Goal: Use online tool/utility: Use online tool/utility

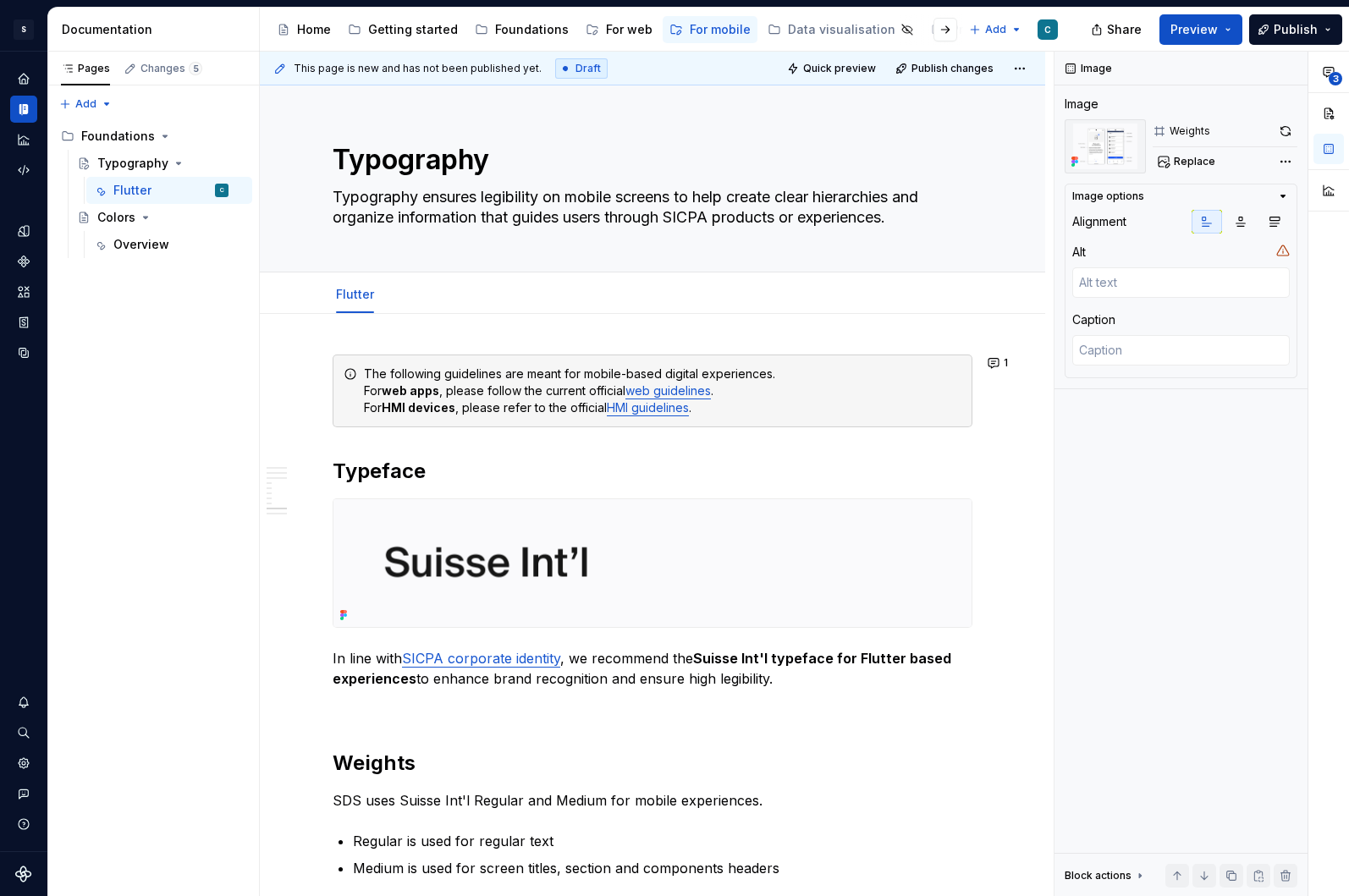
scroll to position [3088, 0]
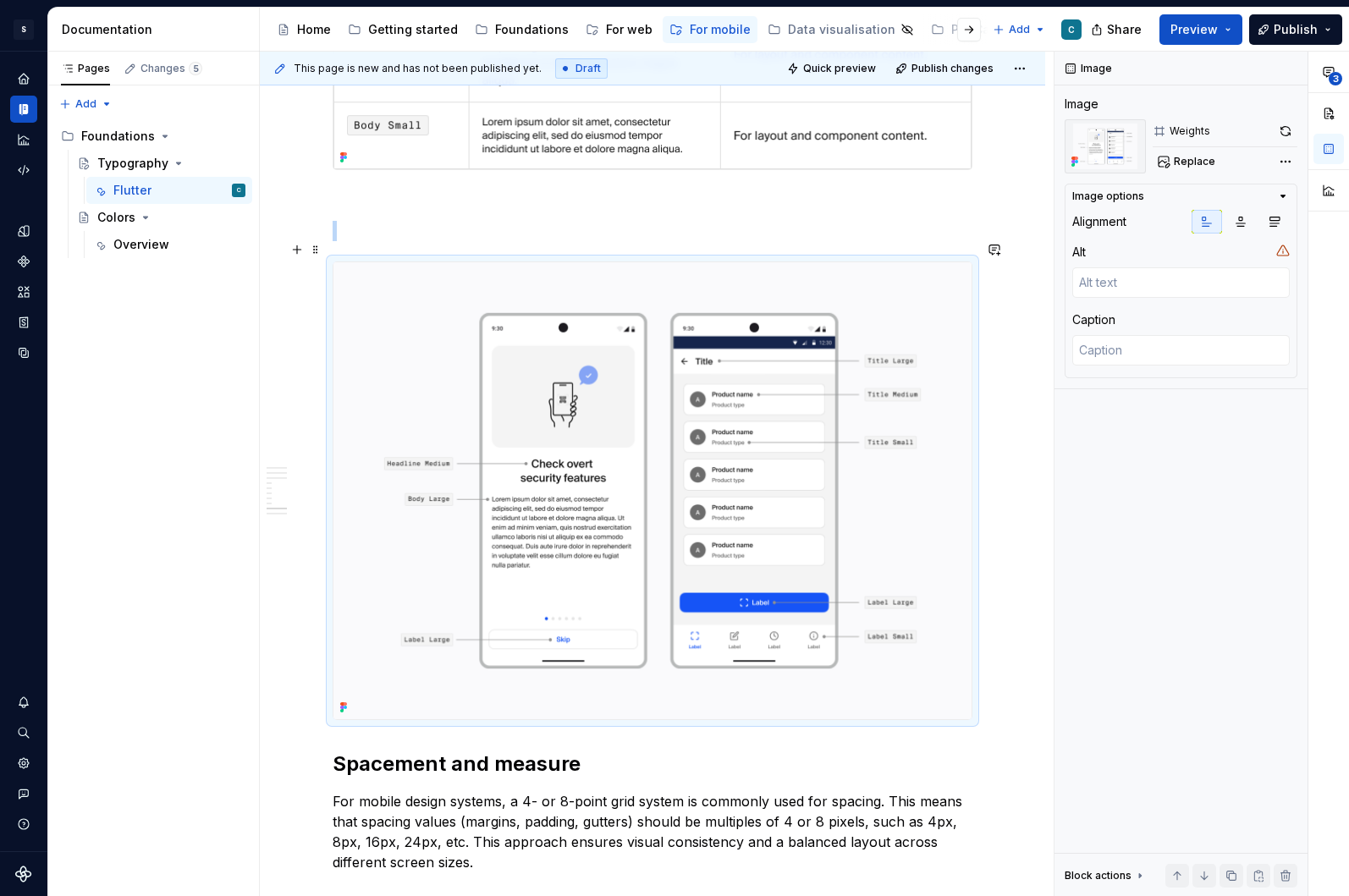
click at [437, 307] on img at bounding box center [653, 490] width 638 height 456
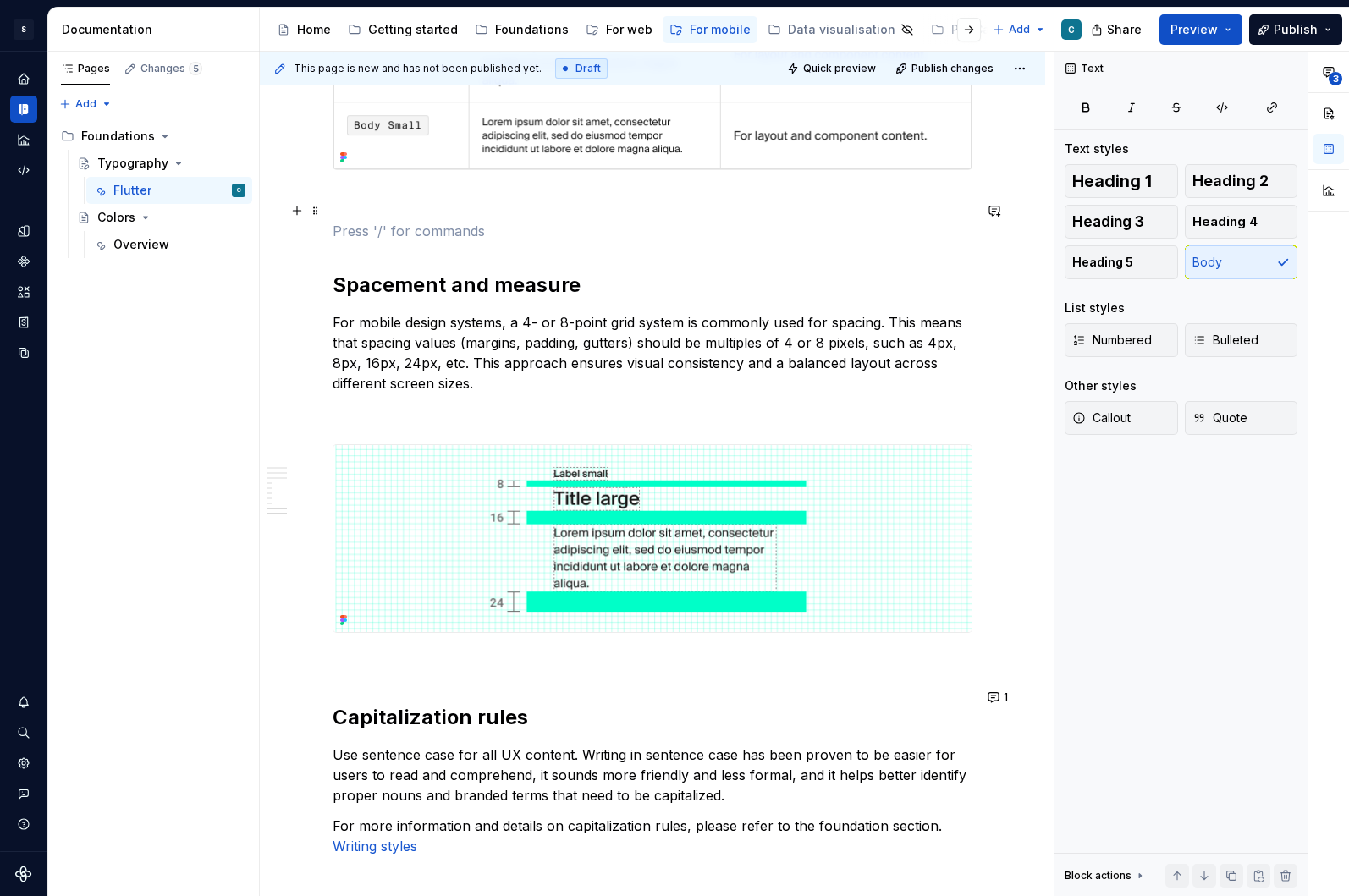
click at [370, 221] on p at bounding box center [653, 231] width 640 height 20
click at [300, 182] on button "button" at bounding box center [297, 180] width 24 height 24
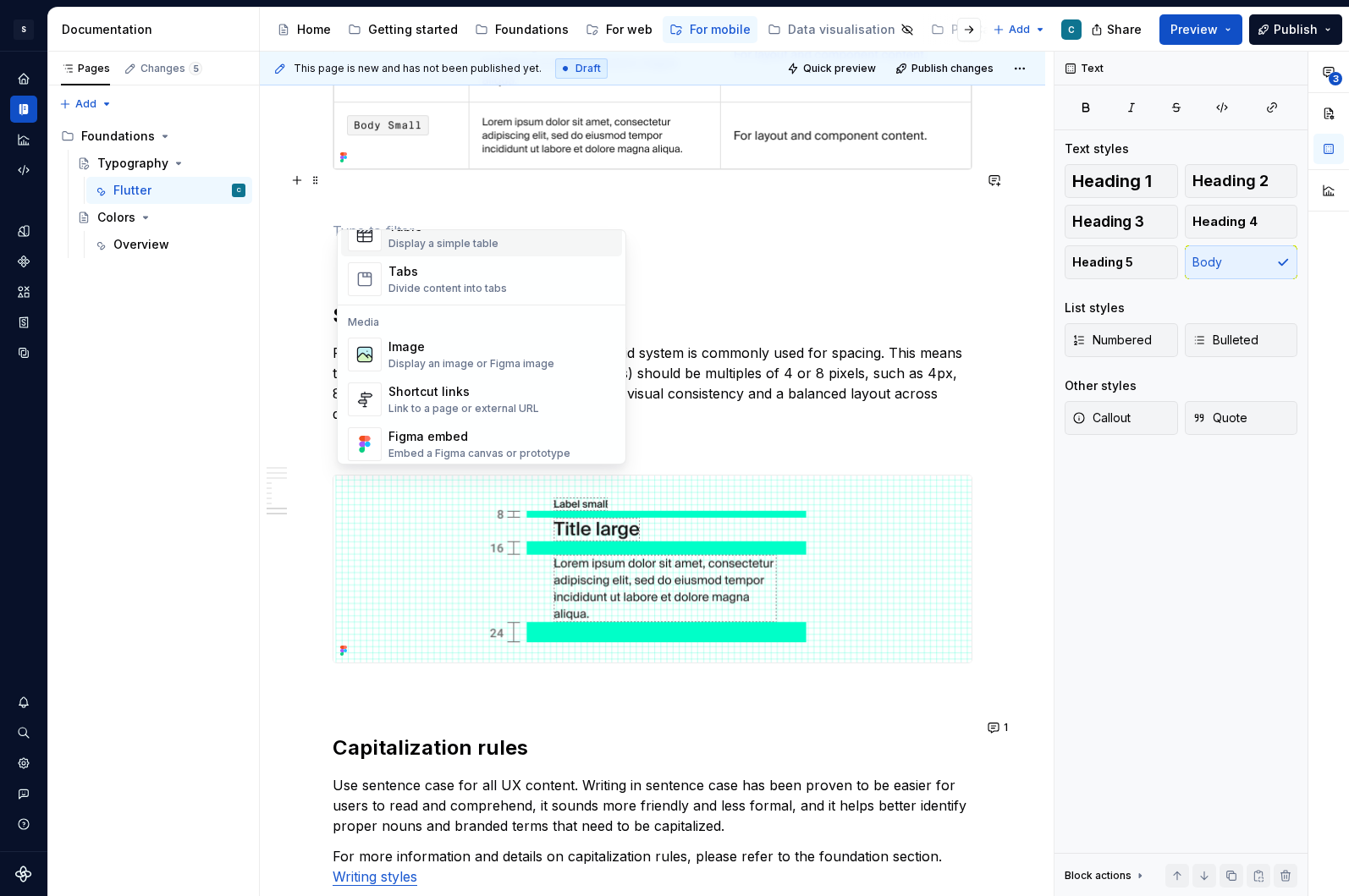
scroll to position [666, 0]
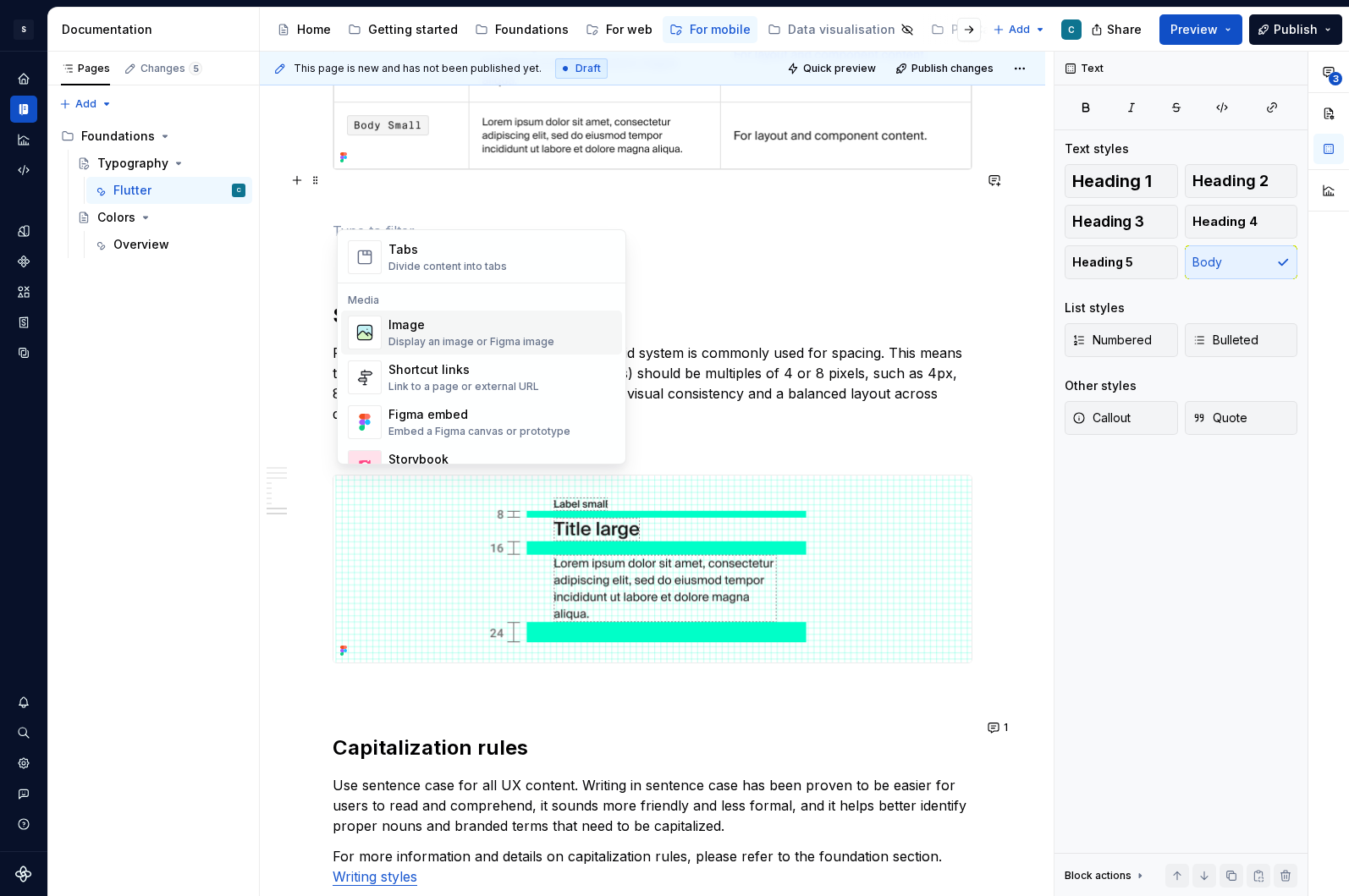
click at [414, 333] on div "Image" at bounding box center [472, 325] width 166 height 17
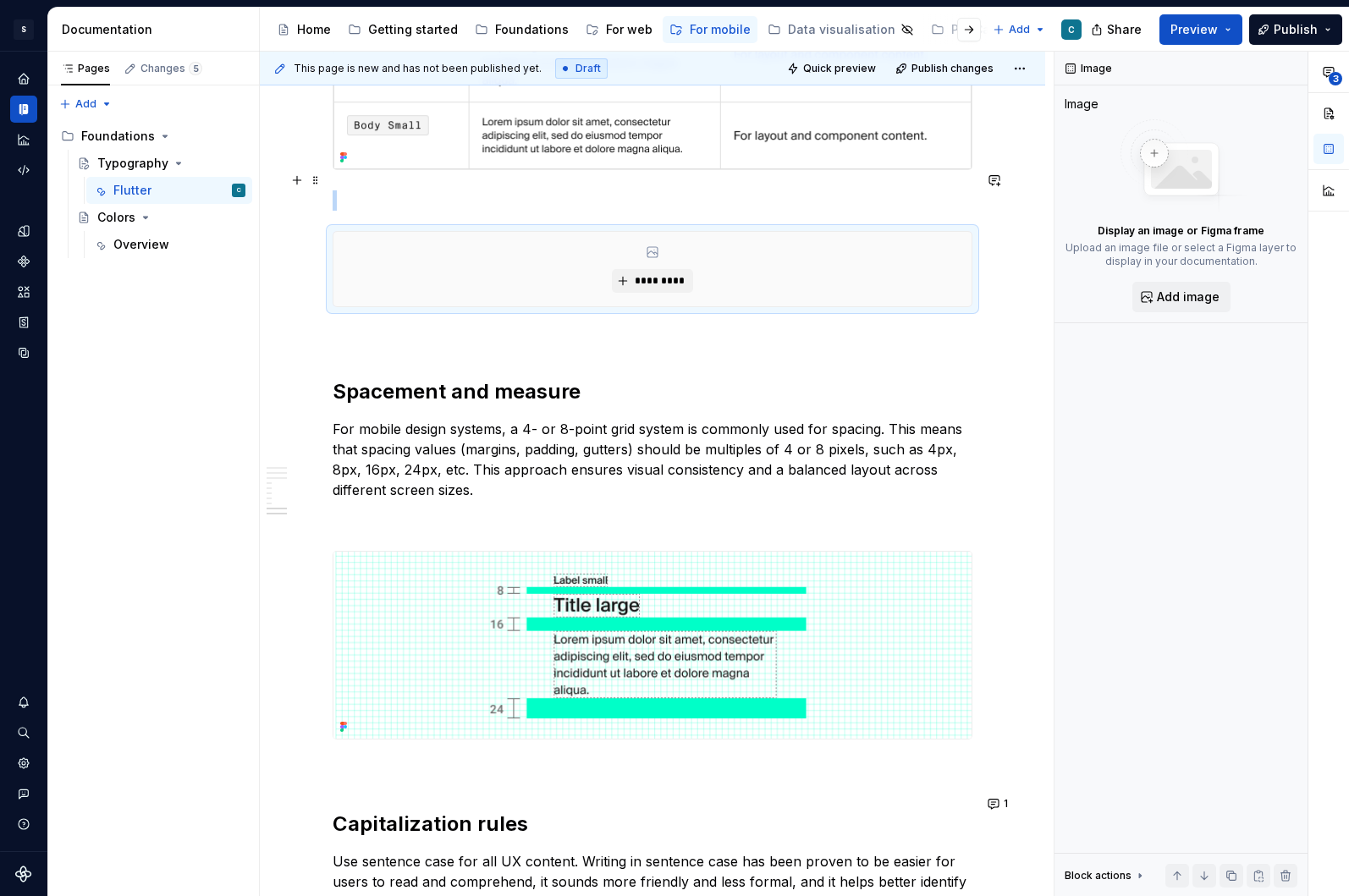
type textarea "*"
click at [661, 274] on span "*********" at bounding box center [659, 281] width 52 height 14
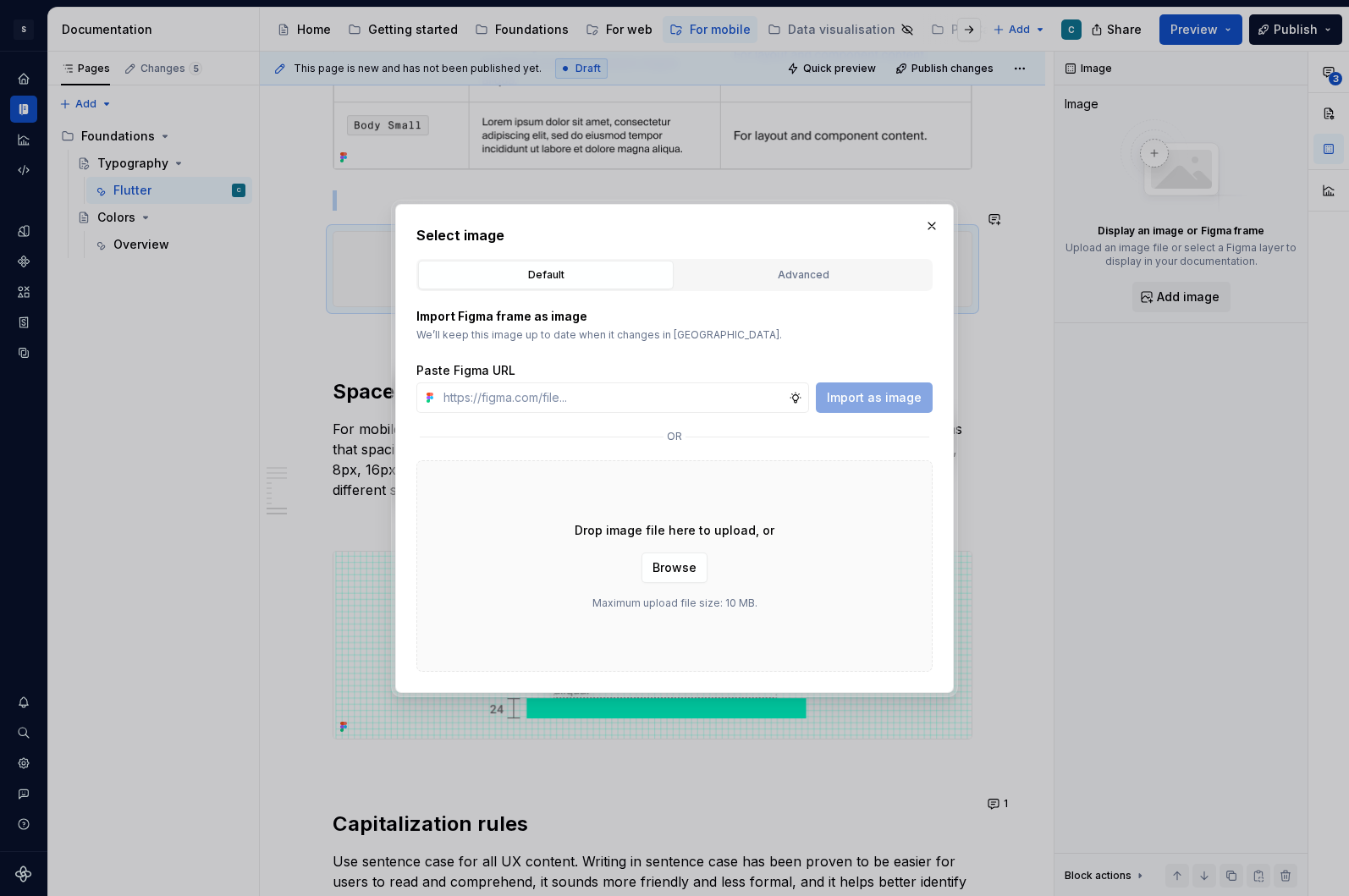
type input "[URL][DOMAIN_NAME][PHONE_NUMBER]"
click at [874, 399] on span "Import as image" at bounding box center [874, 398] width 95 height 17
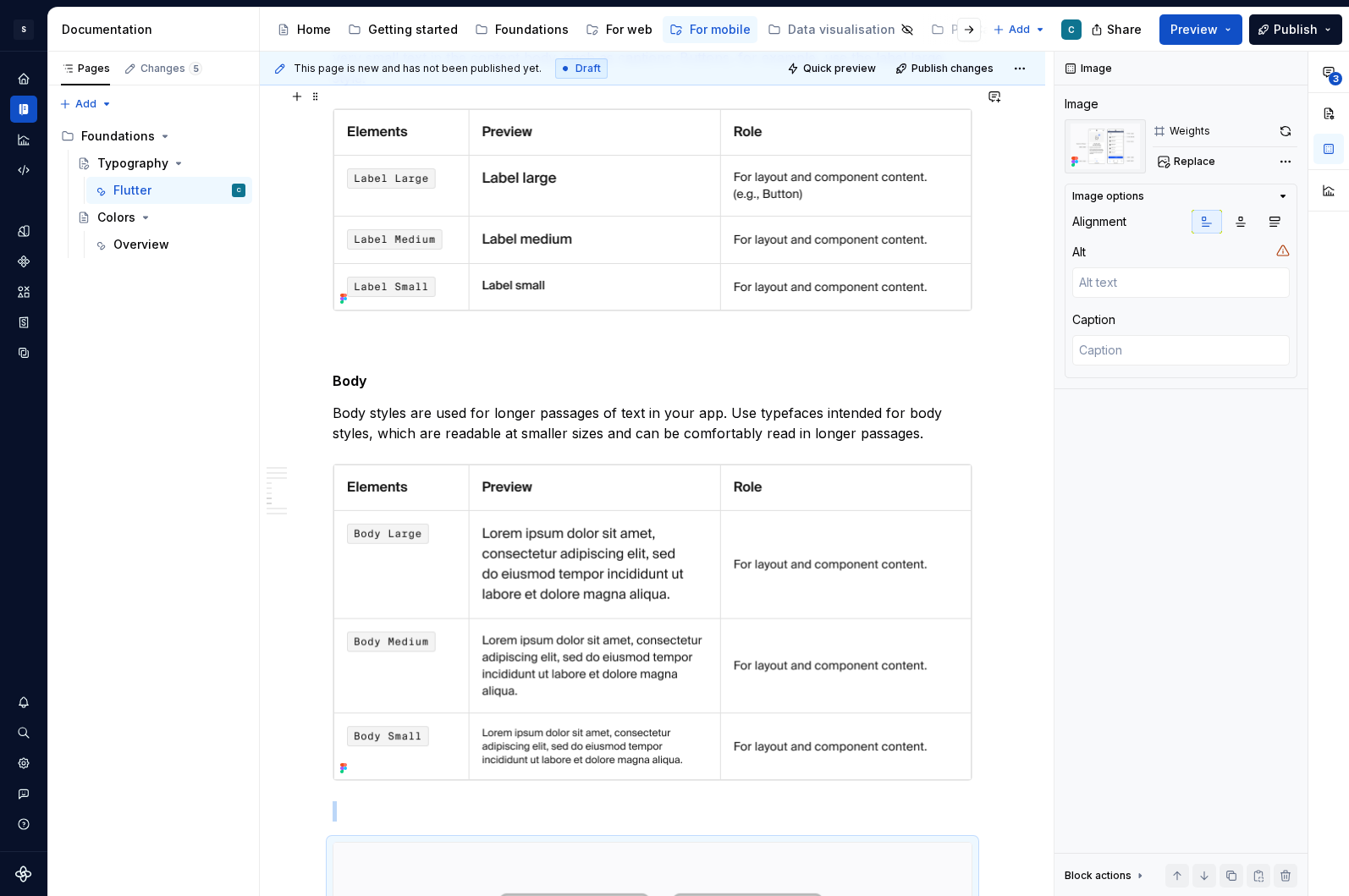
scroll to position [2626, 0]
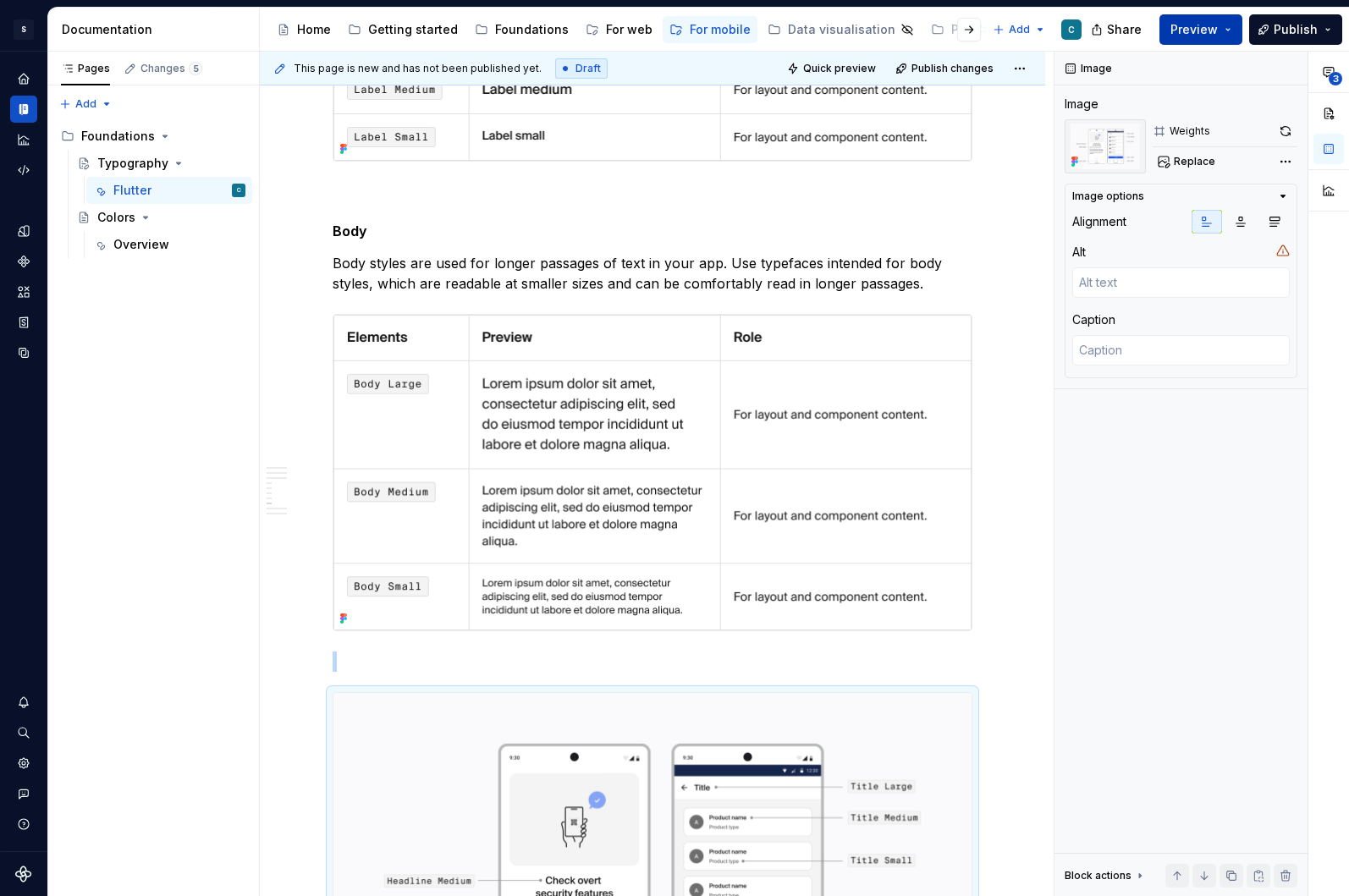
click at [1214, 35] on span "Preview" at bounding box center [1194, 29] width 48 height 17
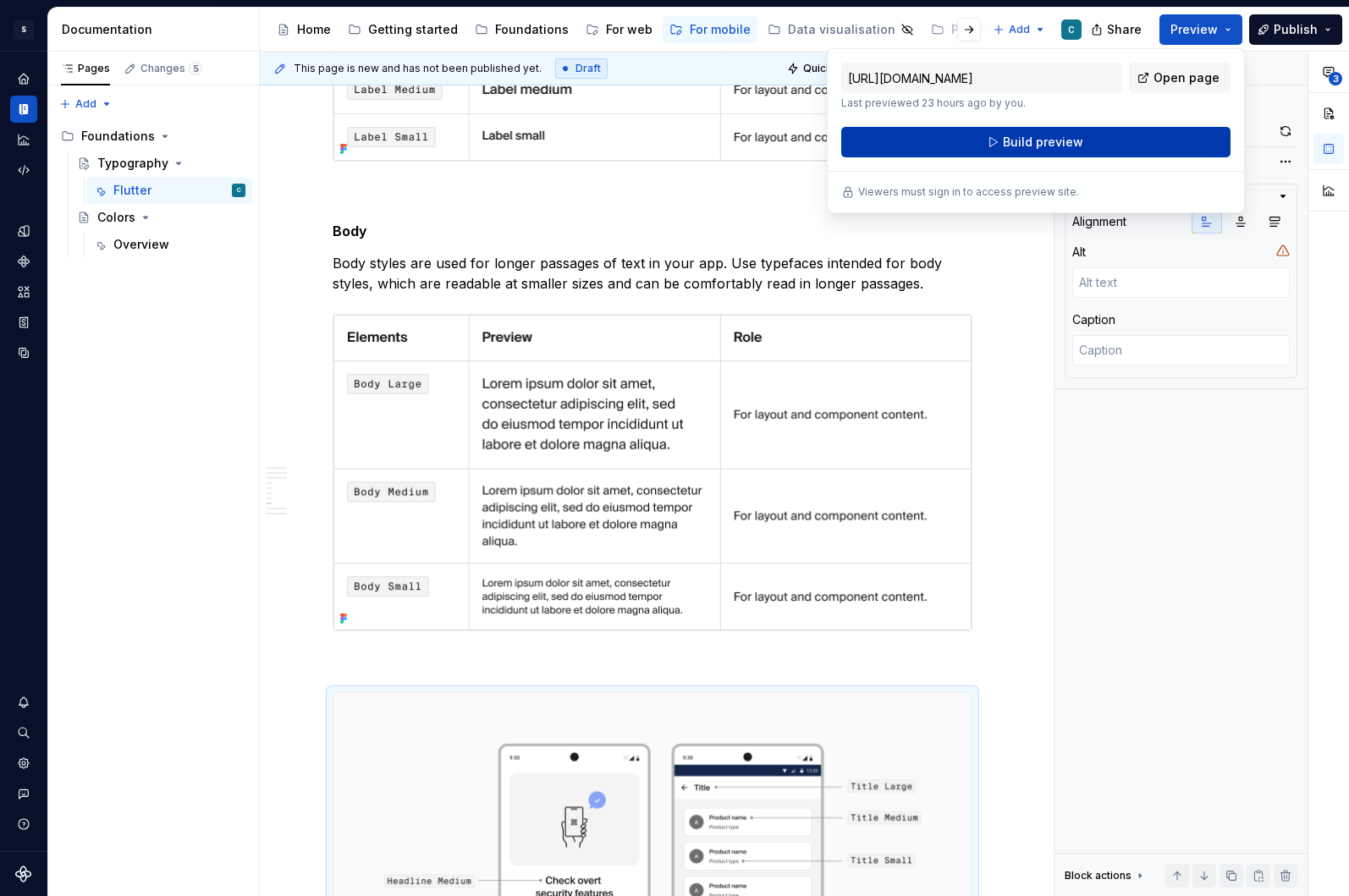
click at [1119, 134] on button "Build preview" at bounding box center [1036, 142] width 390 height 31
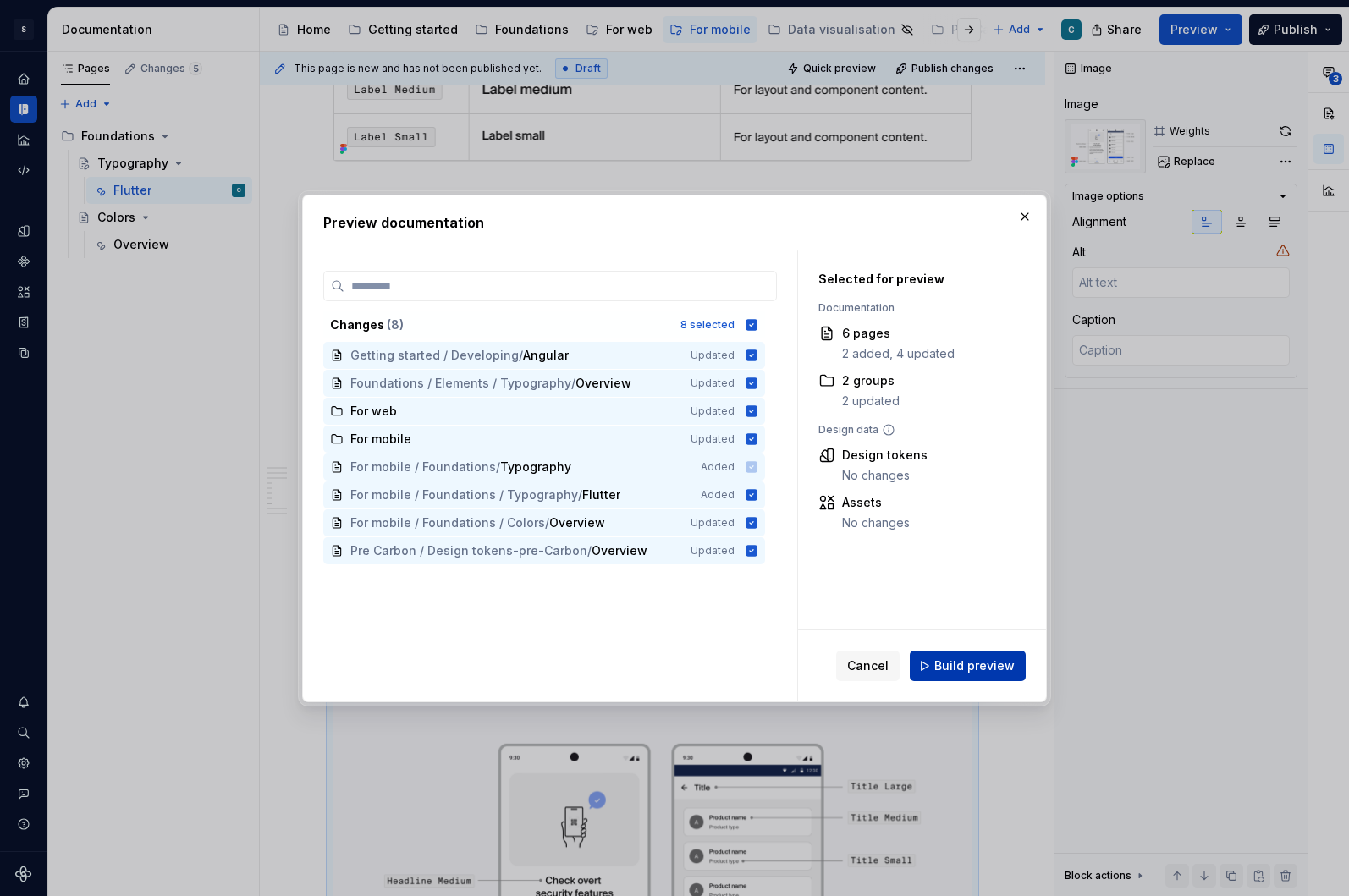
click at [963, 666] on span "Build preview" at bounding box center [974, 666] width 81 height 17
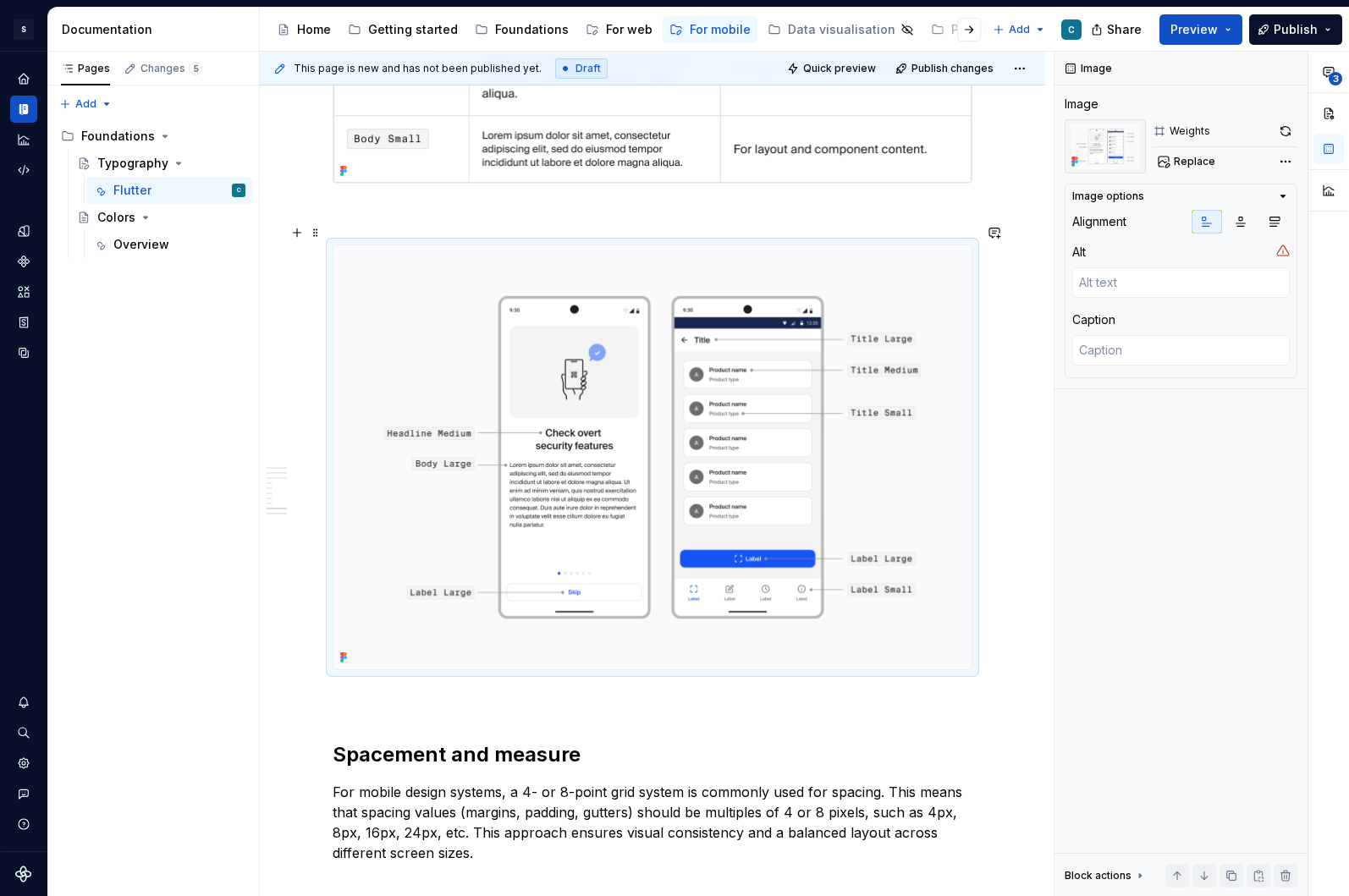
scroll to position [3201, 0]
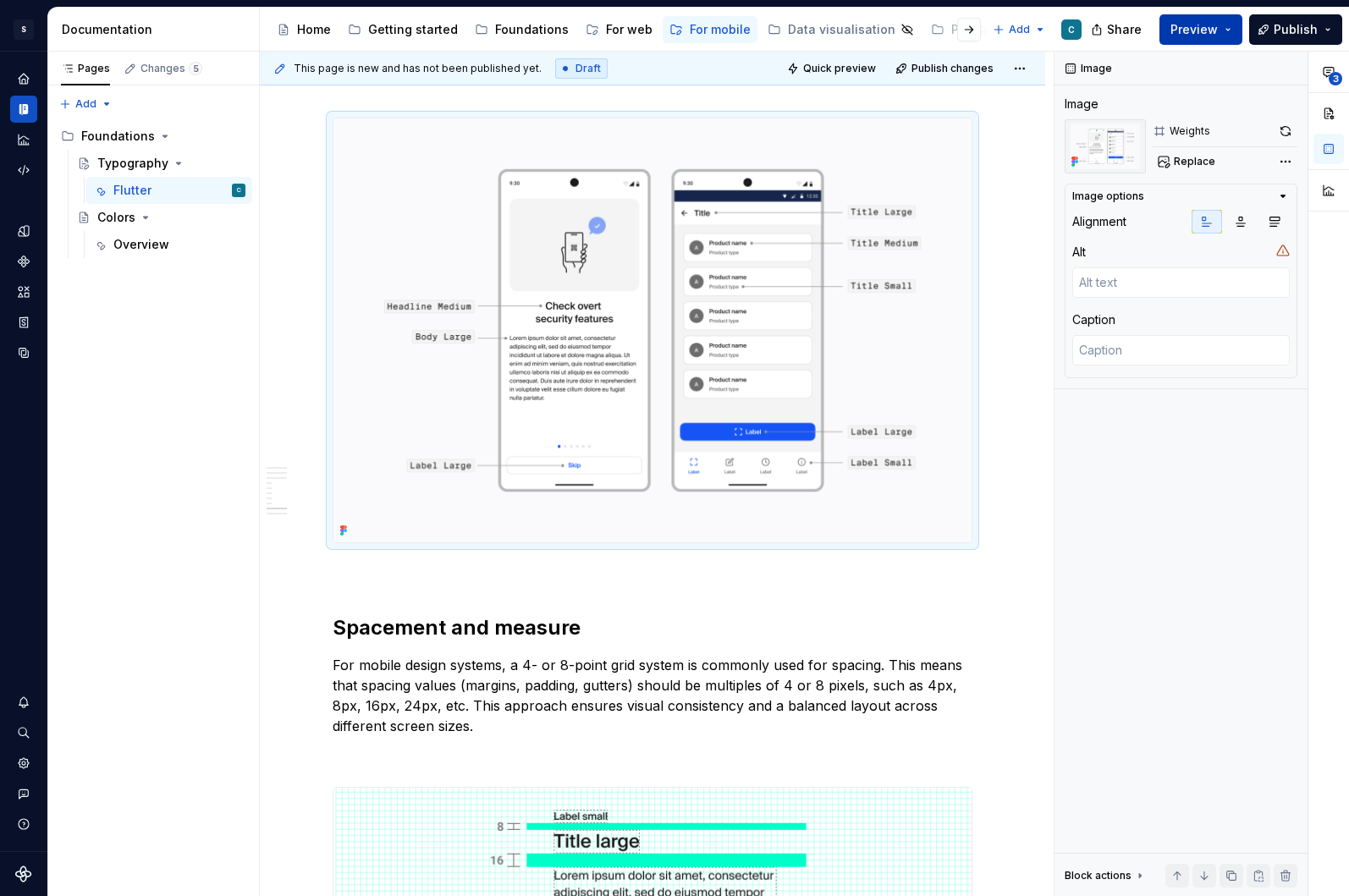
click at [1228, 36] on button "Preview" at bounding box center [1200, 29] width 83 height 31
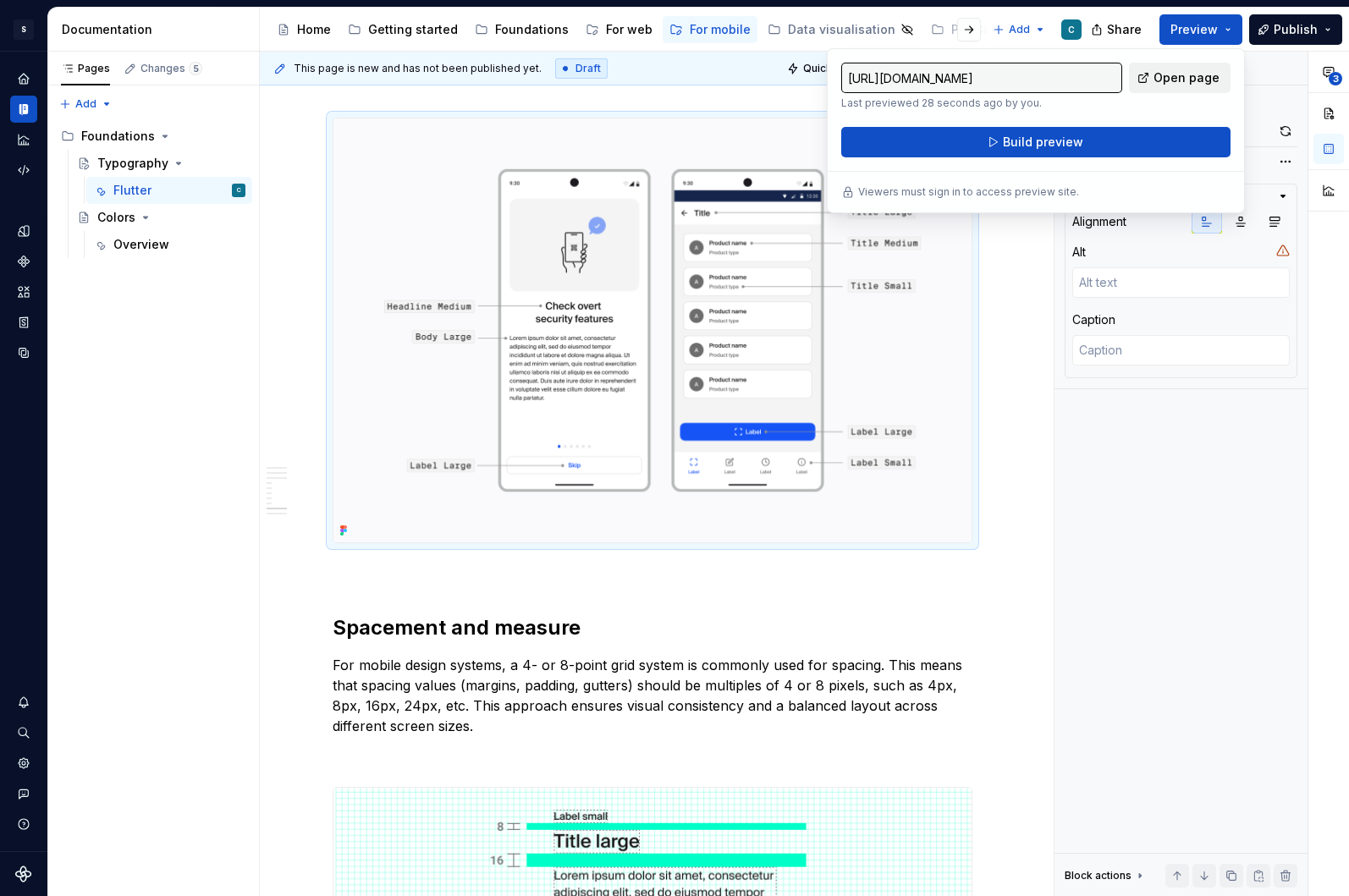
click at [1179, 74] on span "Open page" at bounding box center [1186, 78] width 66 height 17
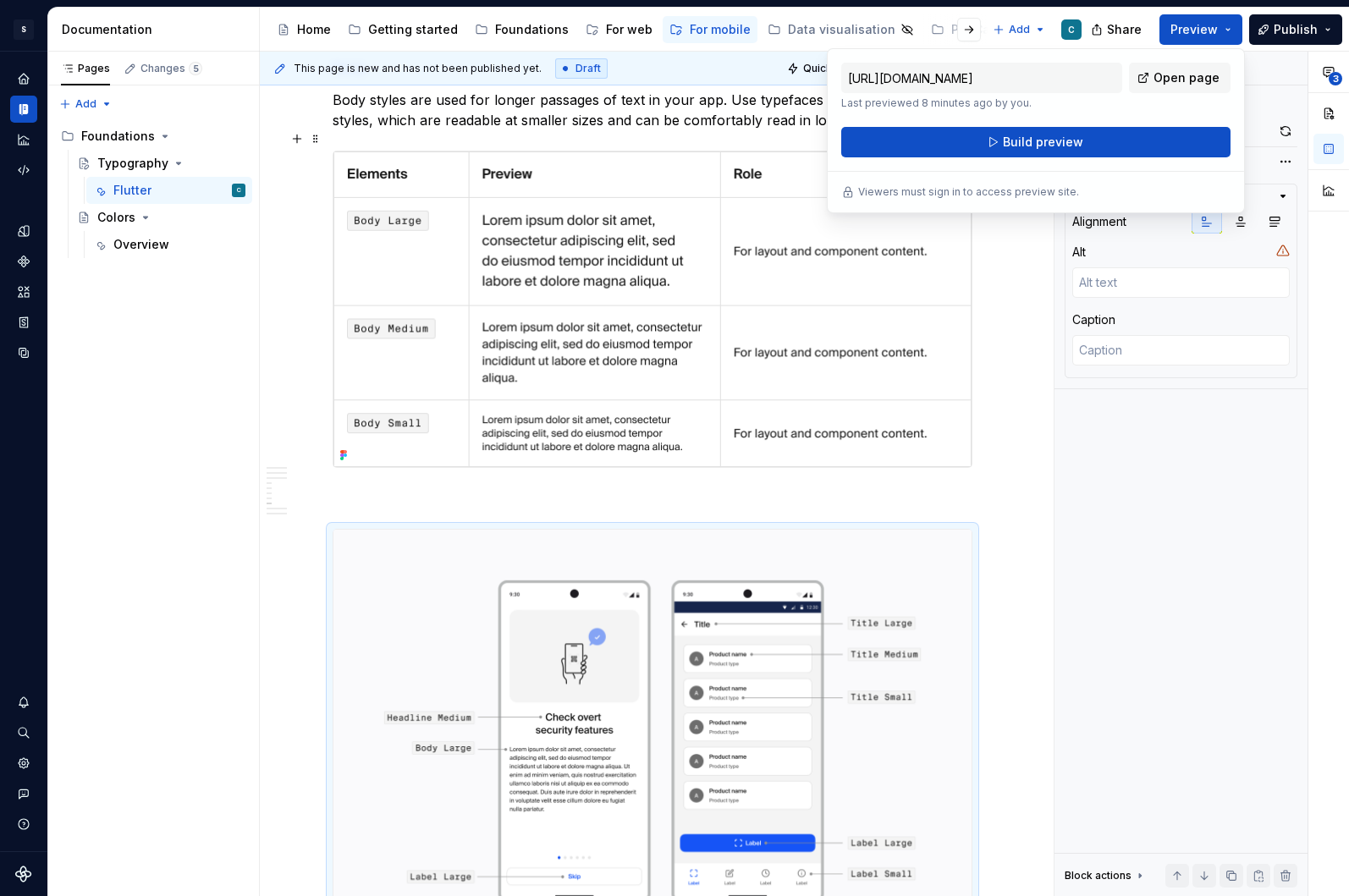
scroll to position [2751, 0]
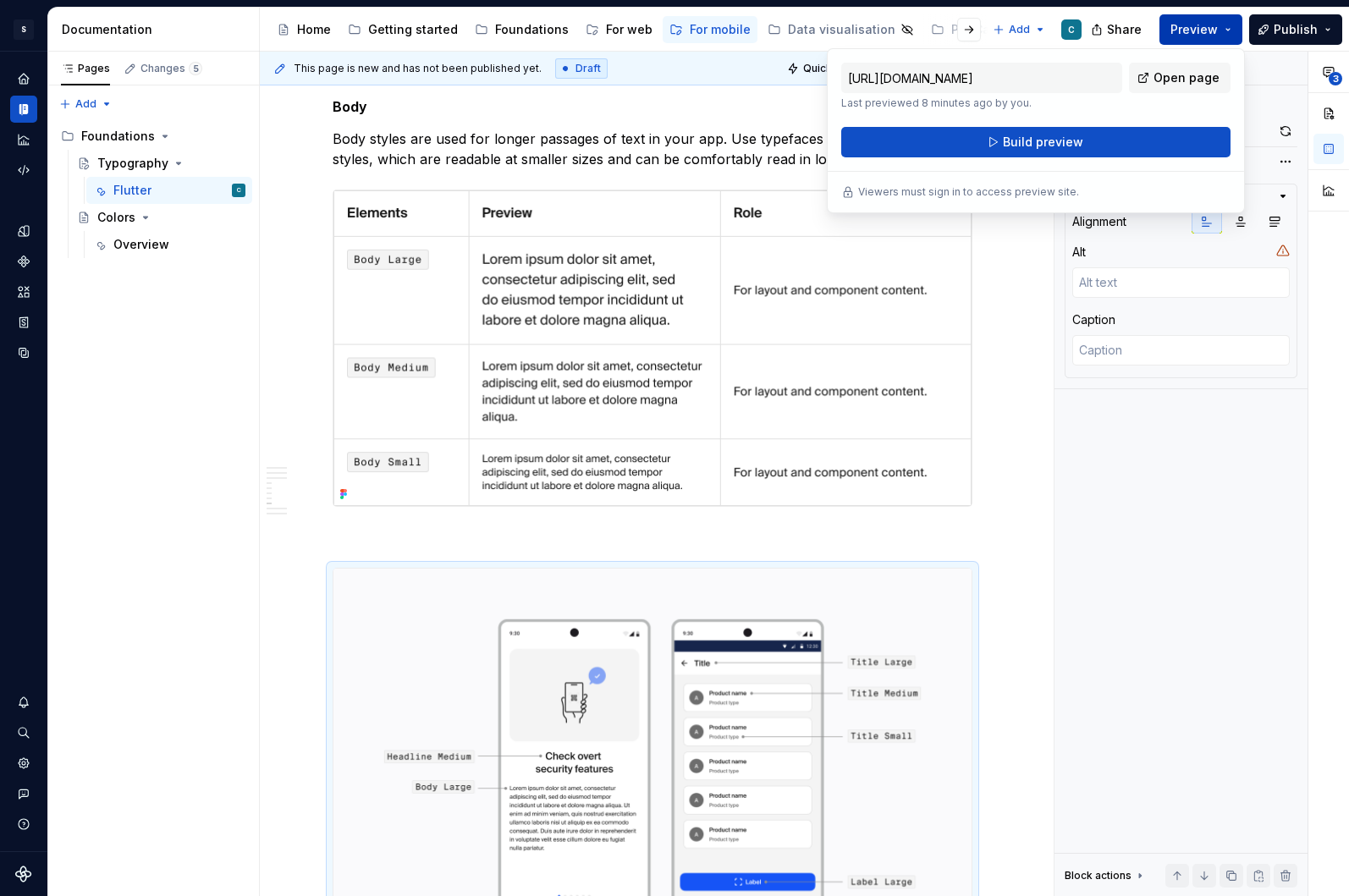
click at [1208, 32] on span "Preview" at bounding box center [1194, 29] width 48 height 17
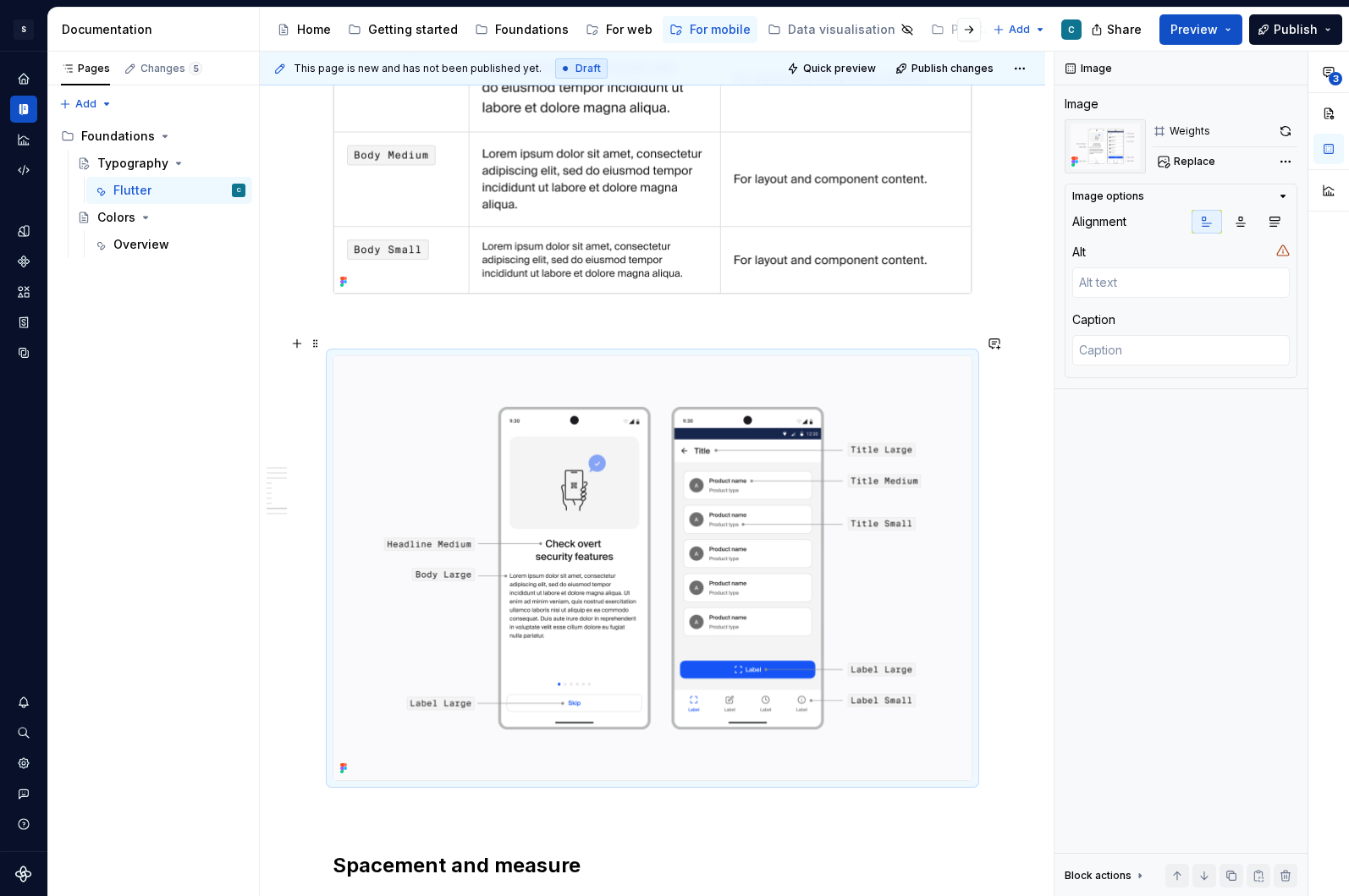
scroll to position [3005, 0]
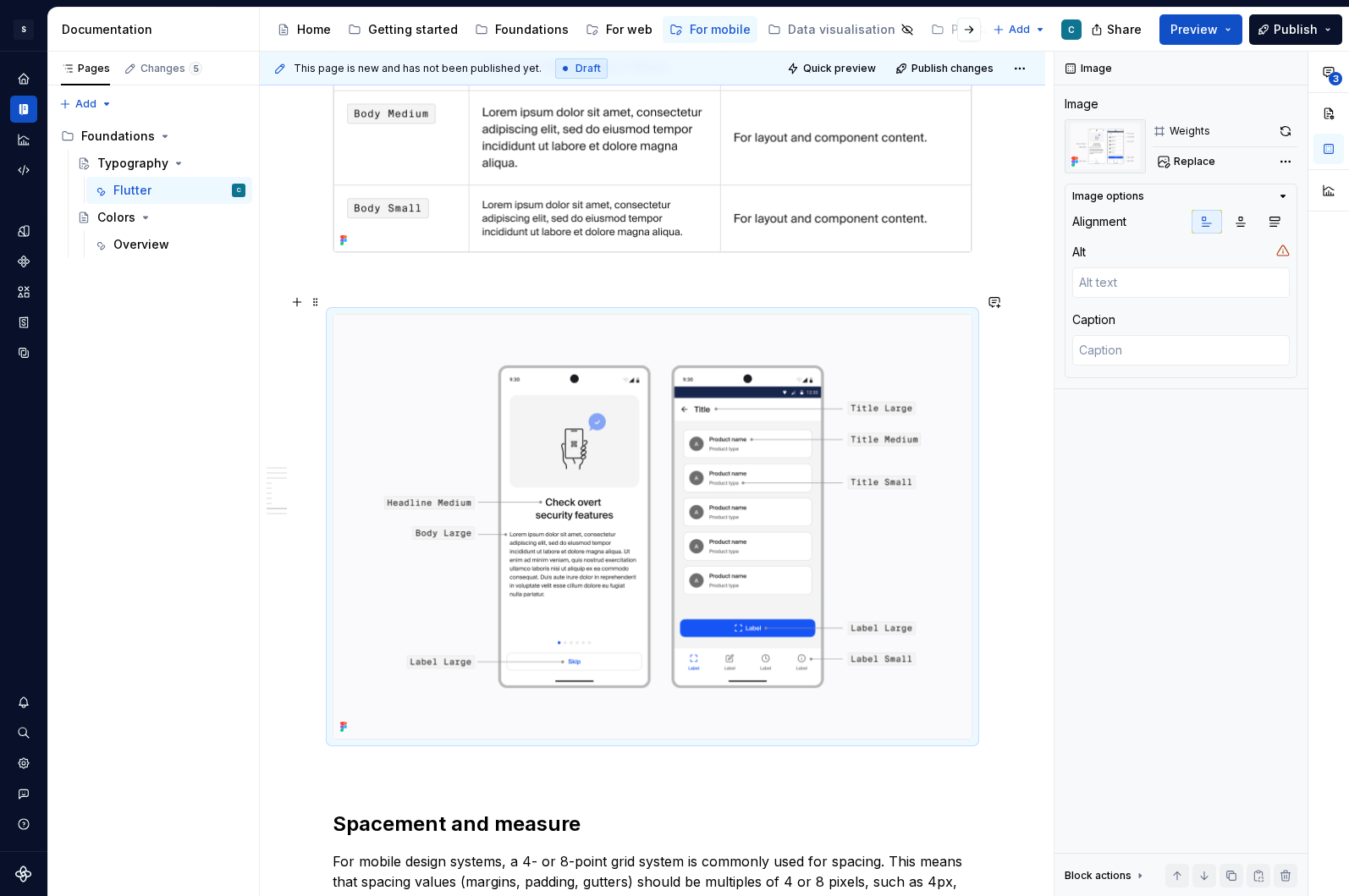
click at [482, 408] on img at bounding box center [653, 526] width 638 height 424
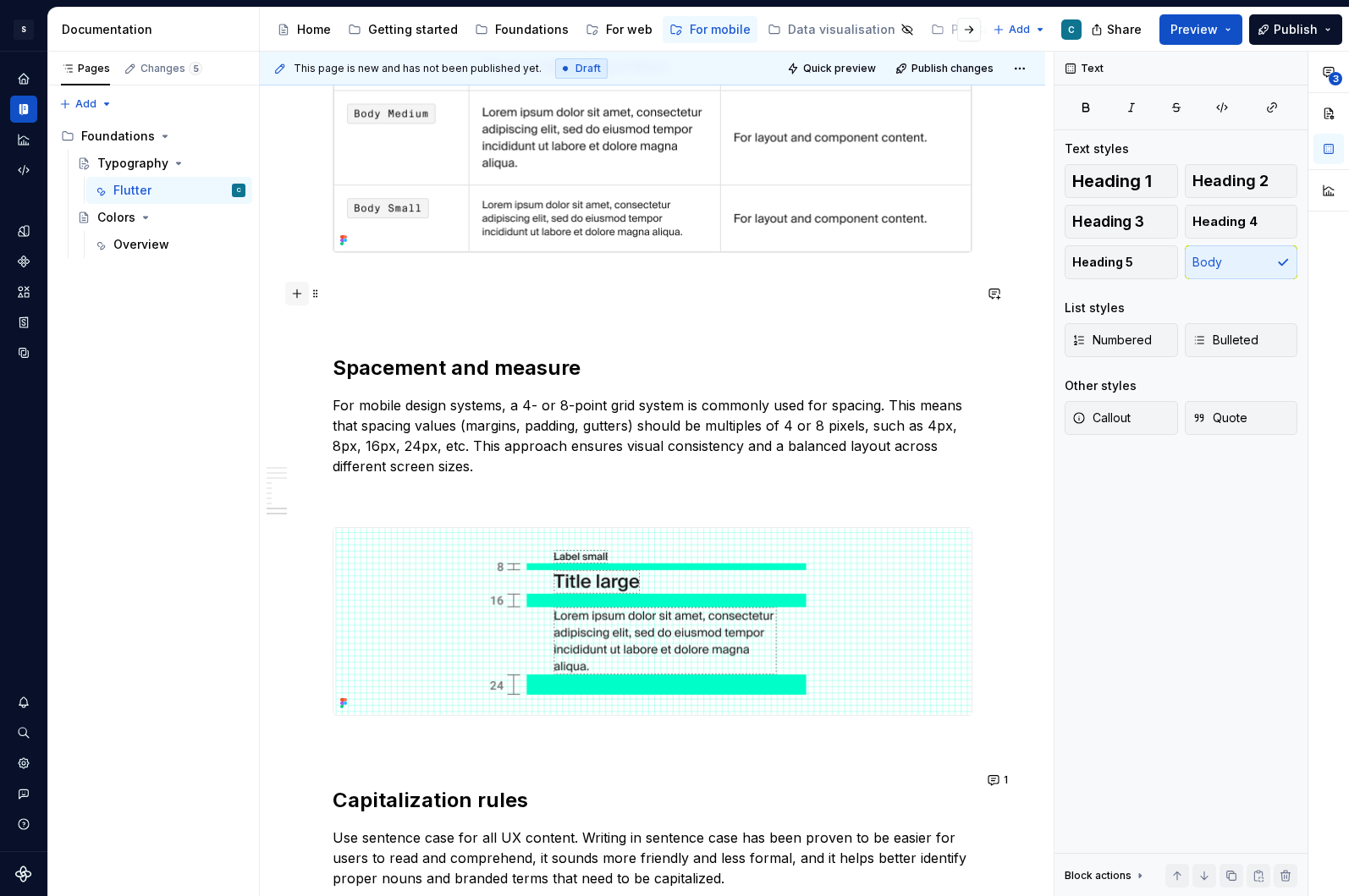
click at [300, 300] on button "button" at bounding box center [297, 294] width 24 height 24
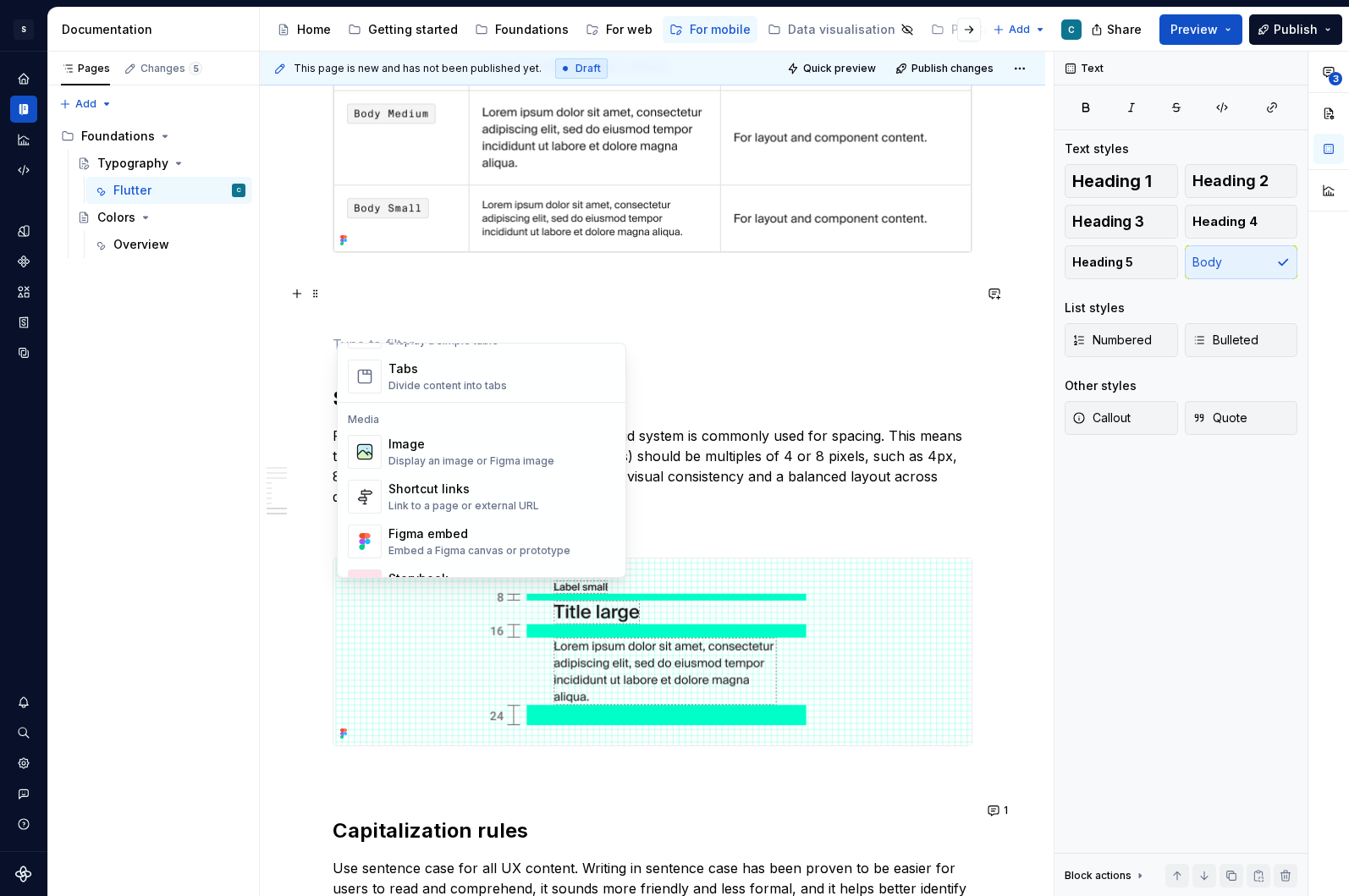
scroll to position [662, 0]
click at [420, 444] on div "Image" at bounding box center [472, 443] width 166 height 17
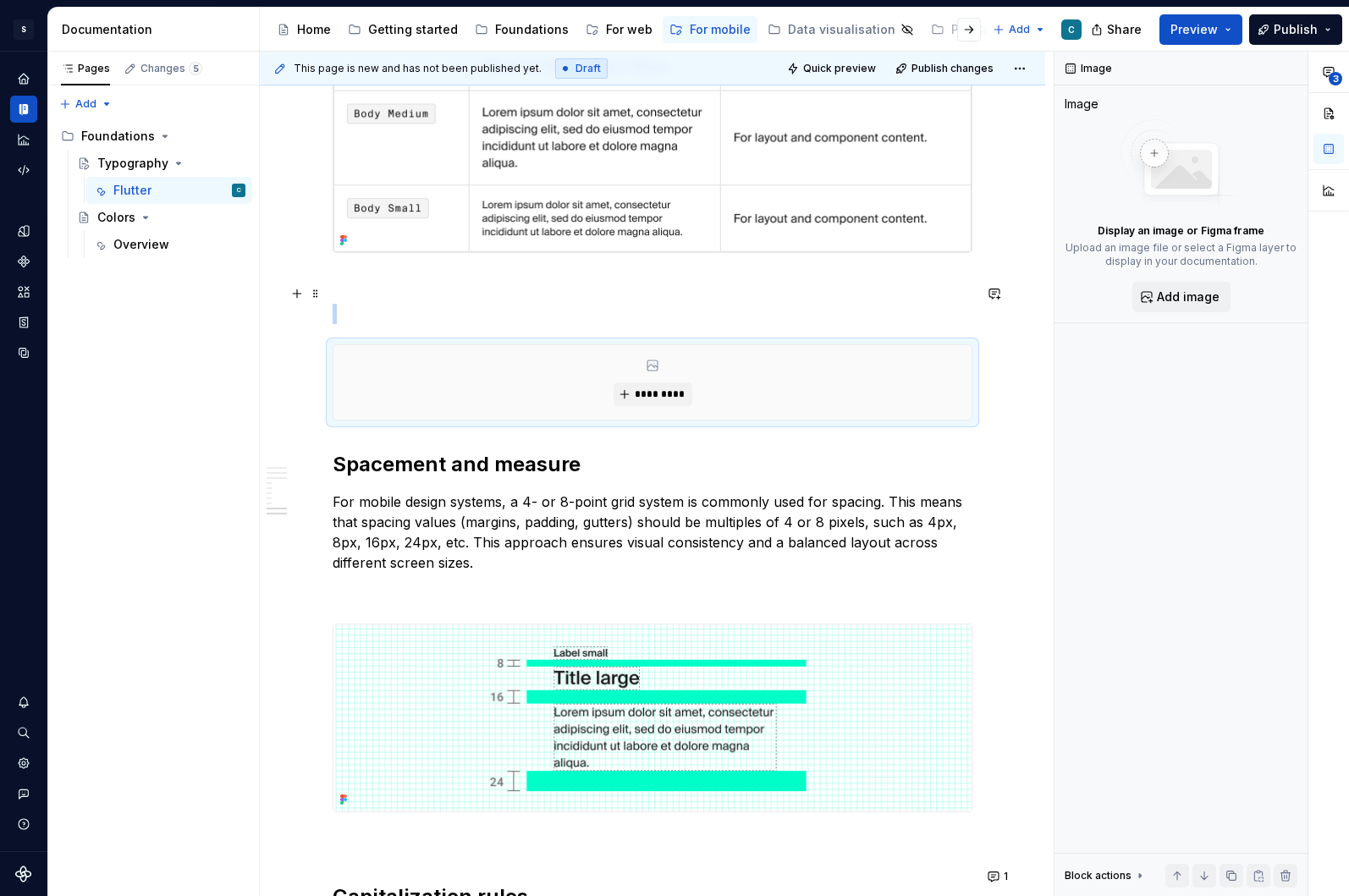
type textarea "*"
click at [649, 388] on span "*********" at bounding box center [659, 395] width 52 height 14
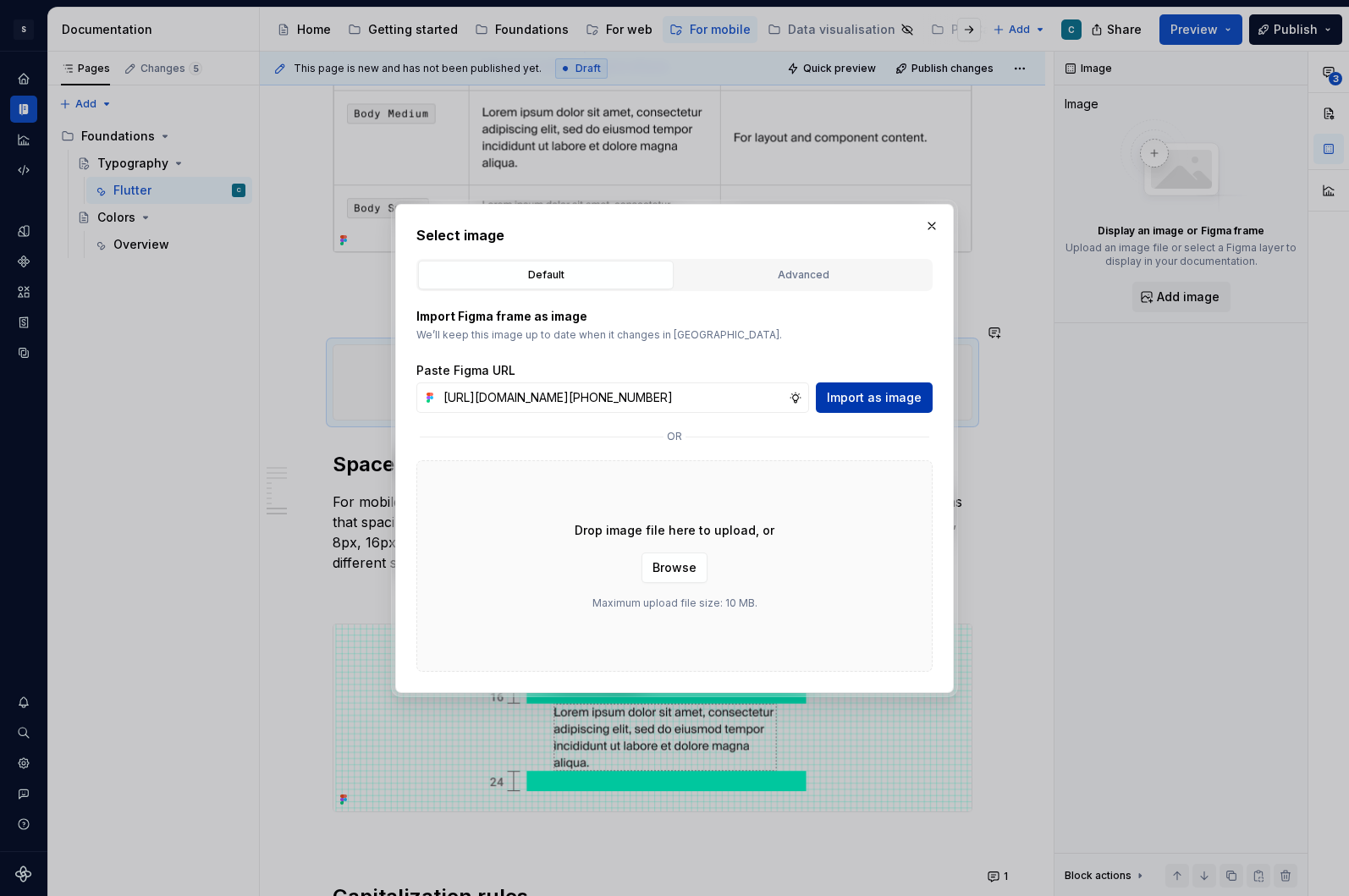
type input "[URL][DOMAIN_NAME][PHONE_NUMBER]"
click at [871, 400] on span "Import as image" at bounding box center [874, 398] width 95 height 17
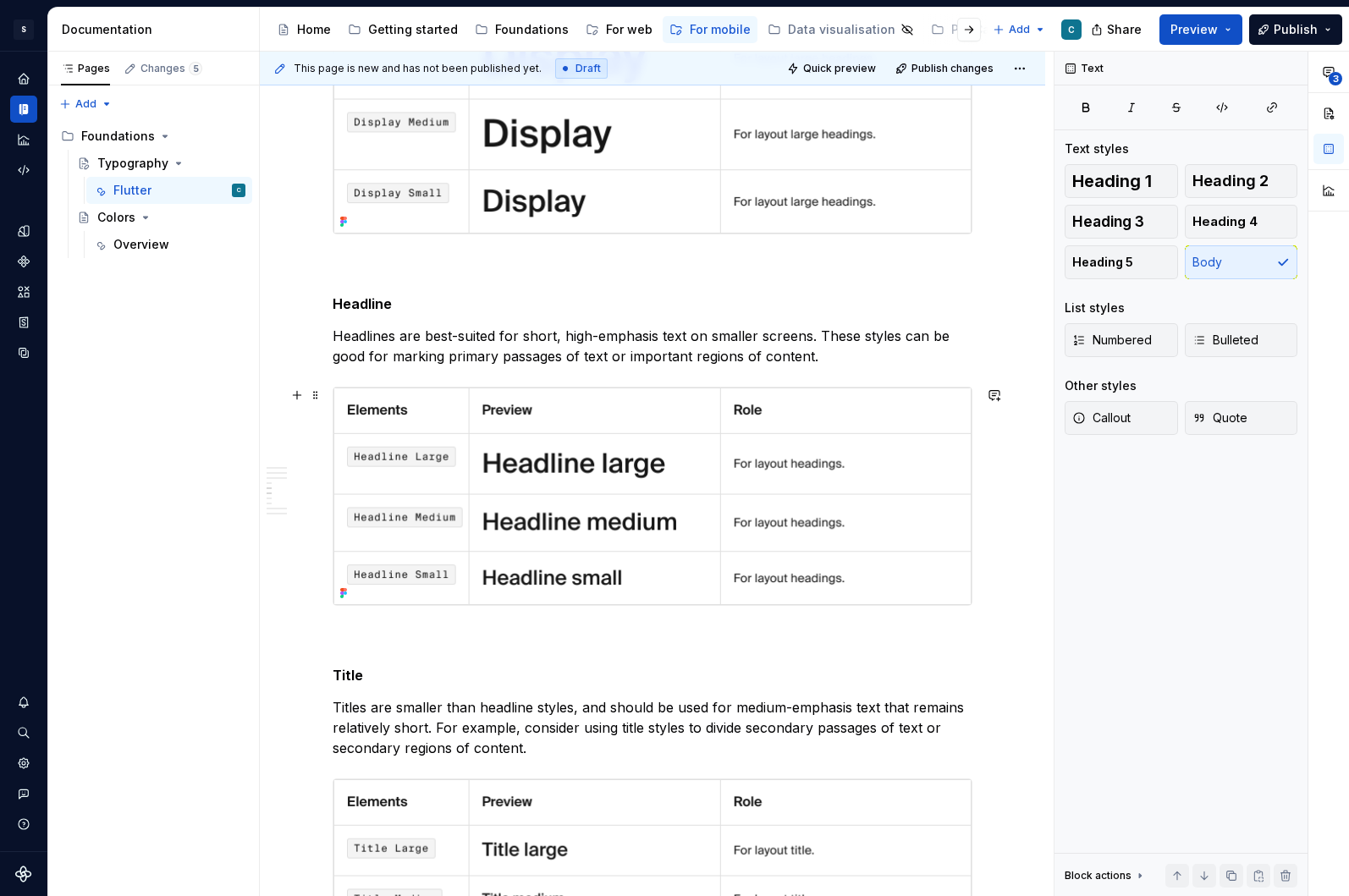
scroll to position [1390, 0]
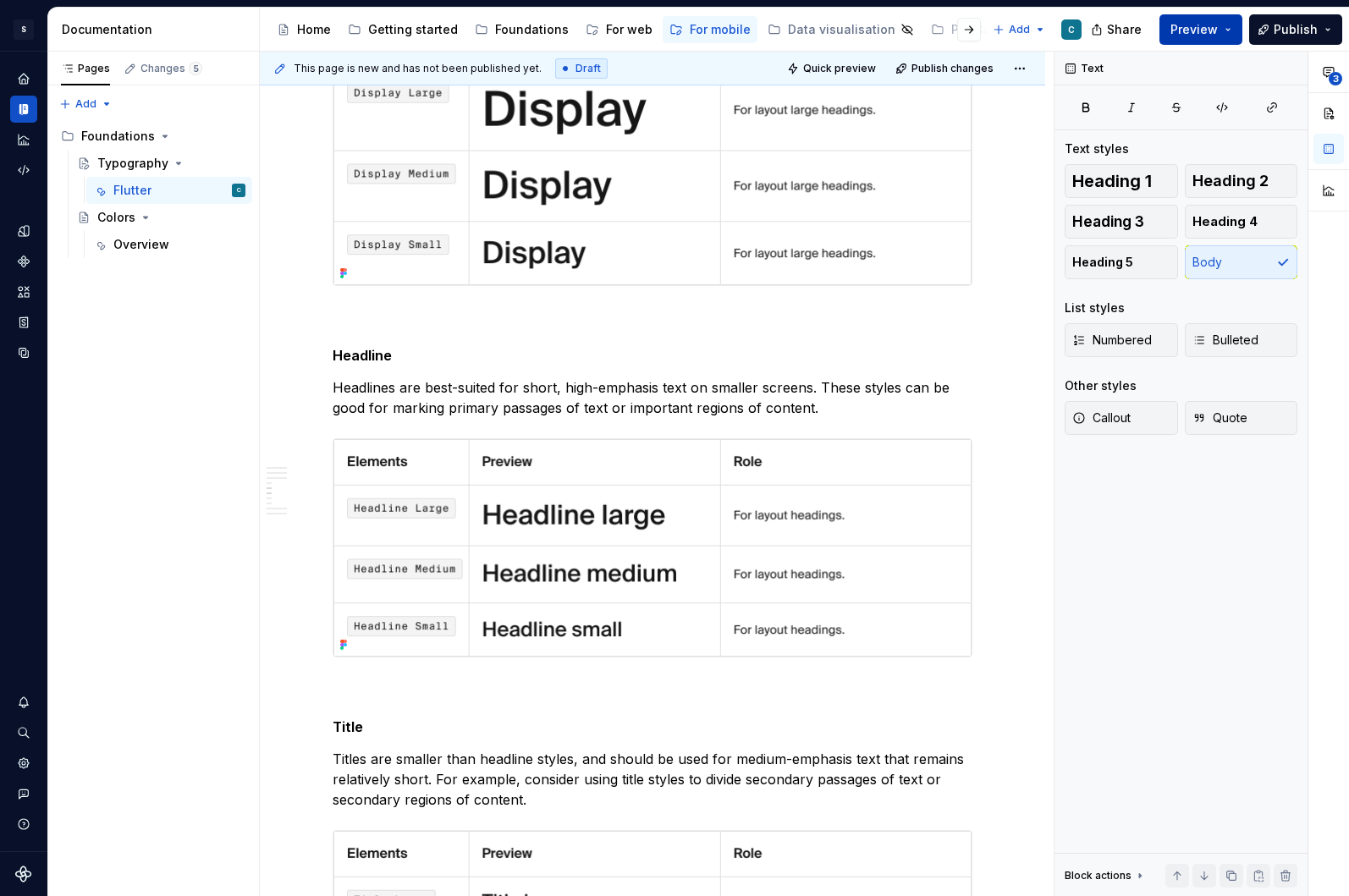
click at [1206, 34] on span "Preview" at bounding box center [1194, 29] width 48 height 17
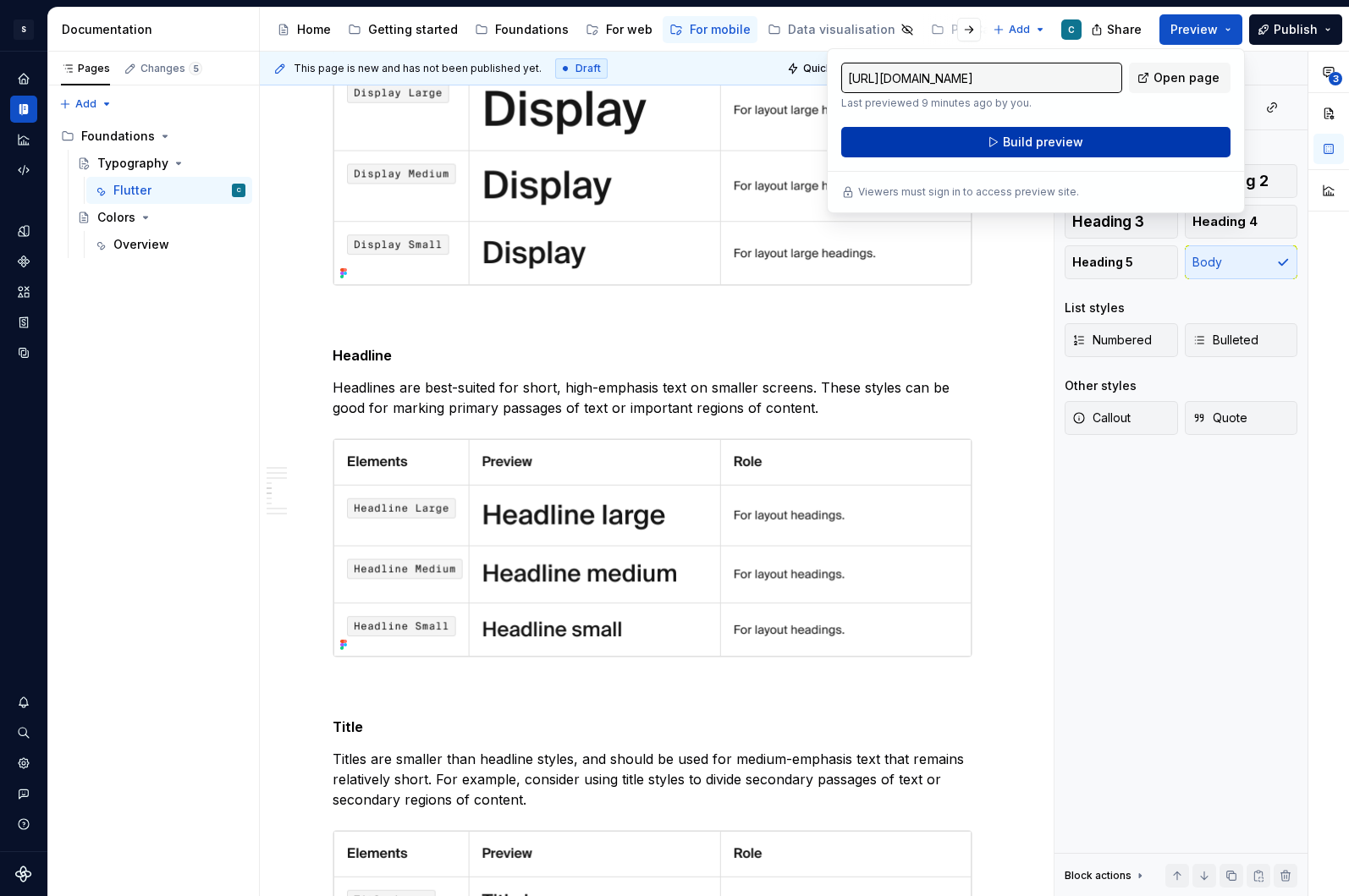
click at [1067, 144] on span "Build preview" at bounding box center [1043, 142] width 81 height 17
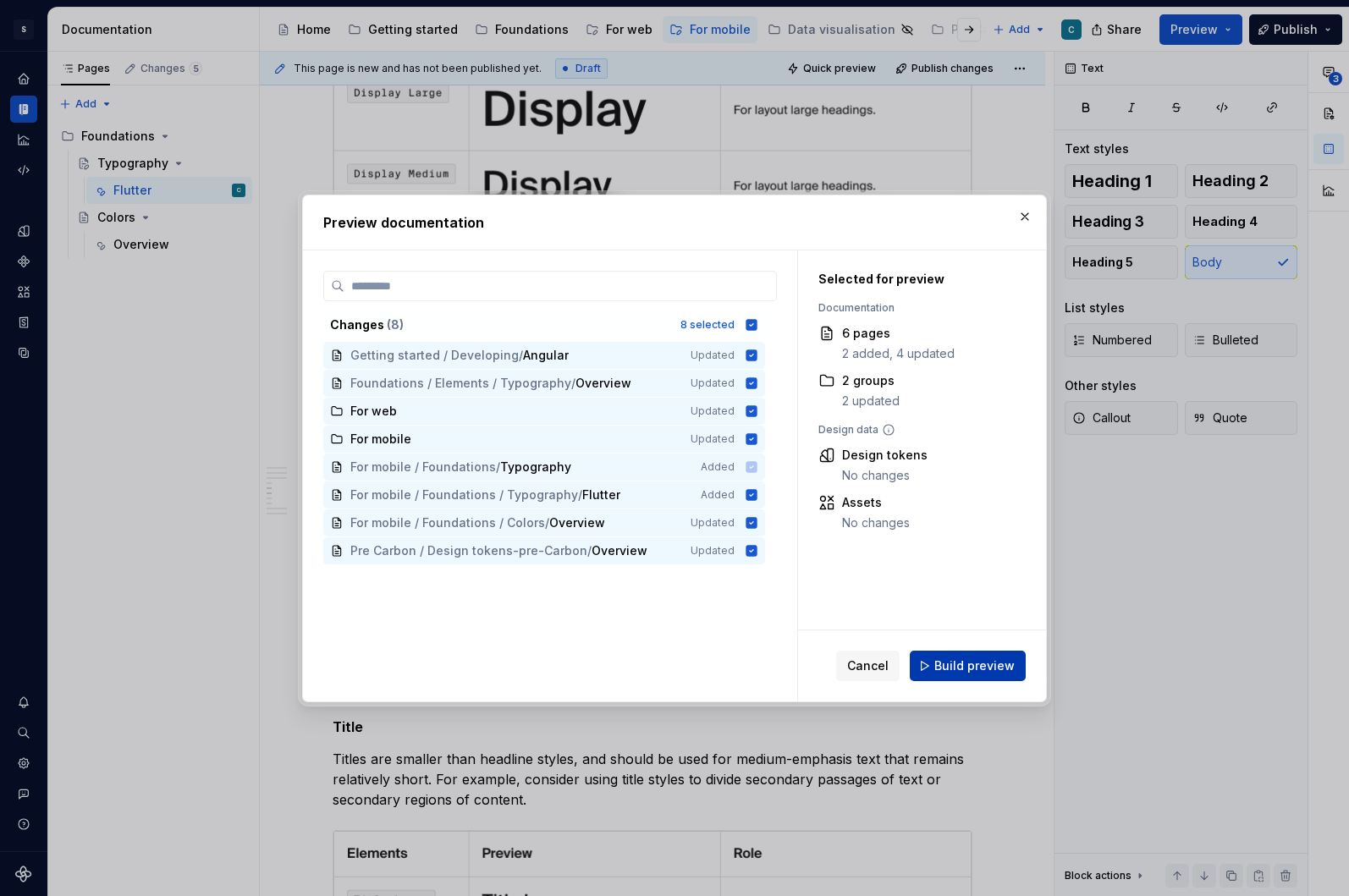
click at [980, 665] on span "Build preview" at bounding box center [974, 666] width 81 height 17
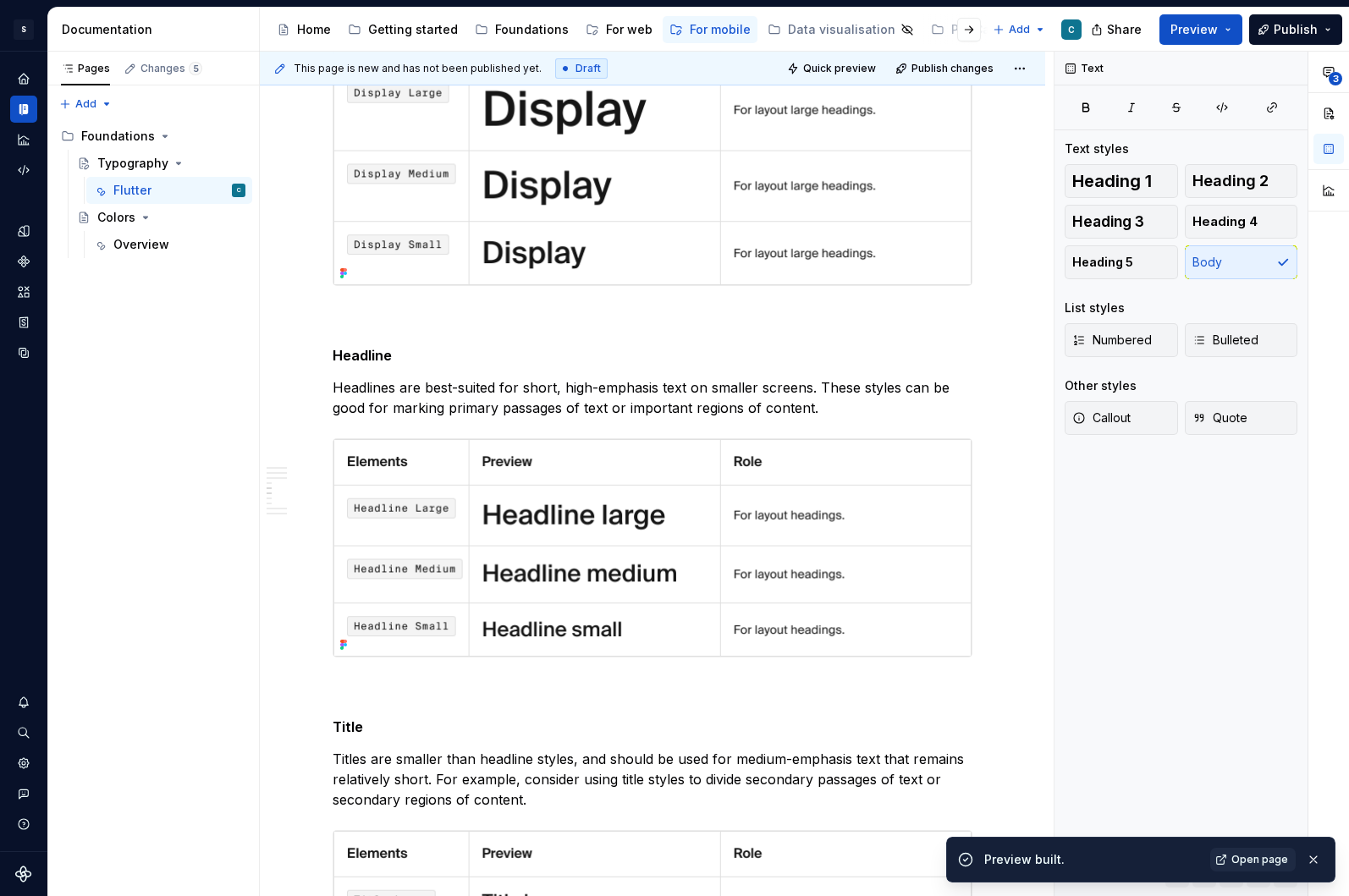
type textarea "*"
click at [1265, 862] on span "Open page" at bounding box center [1259, 860] width 57 height 14
